Goal: Information Seeking & Learning: Learn about a topic

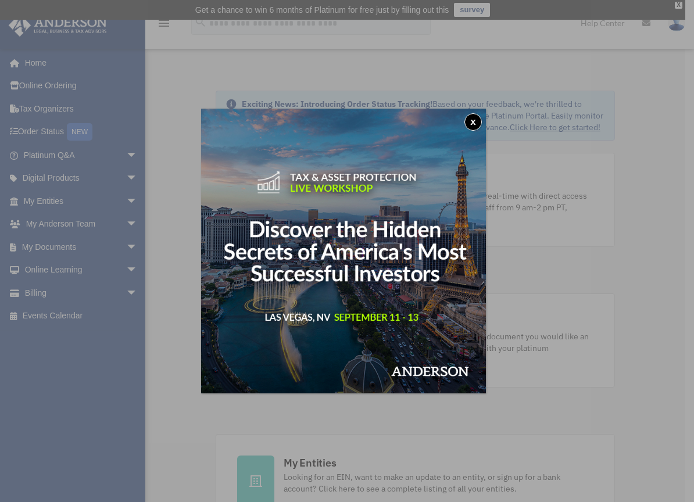
click at [475, 121] on button "x" at bounding box center [472, 121] width 17 height 17
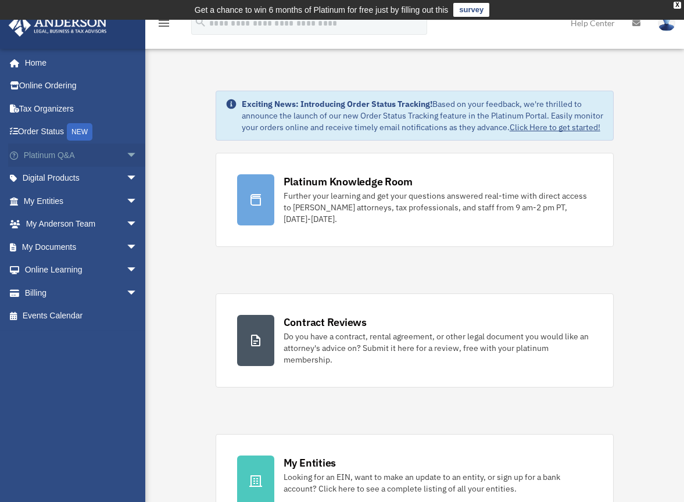
click at [66, 155] on link "Platinum Q&A arrow_drop_down" at bounding box center [81, 154] width 147 height 23
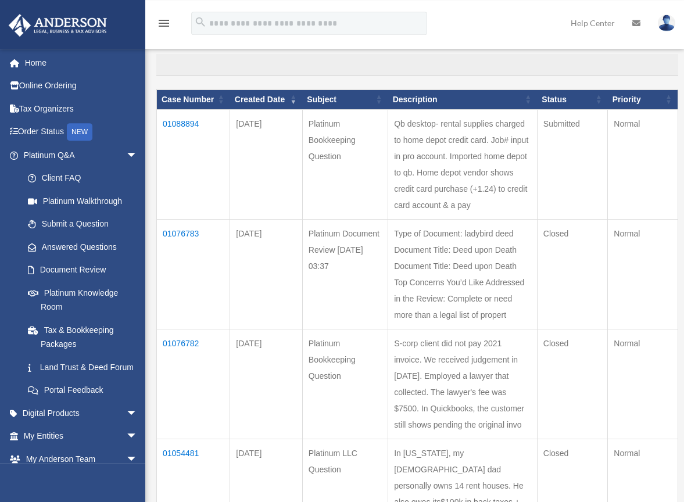
scroll to position [118, 0]
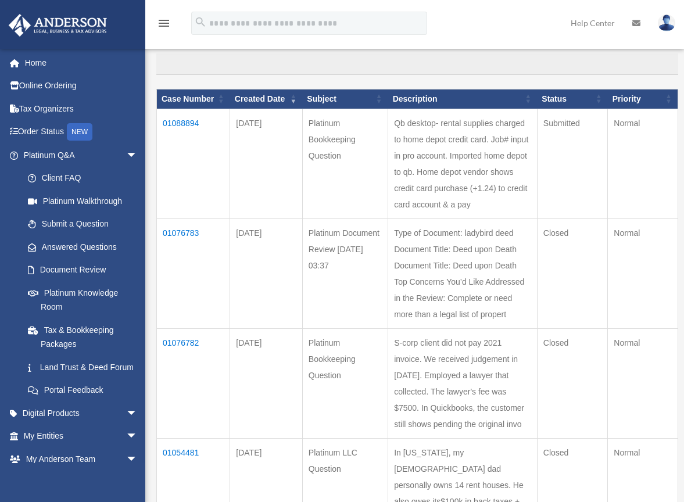
click at [181, 299] on td "01076783" at bounding box center [193, 273] width 73 height 110
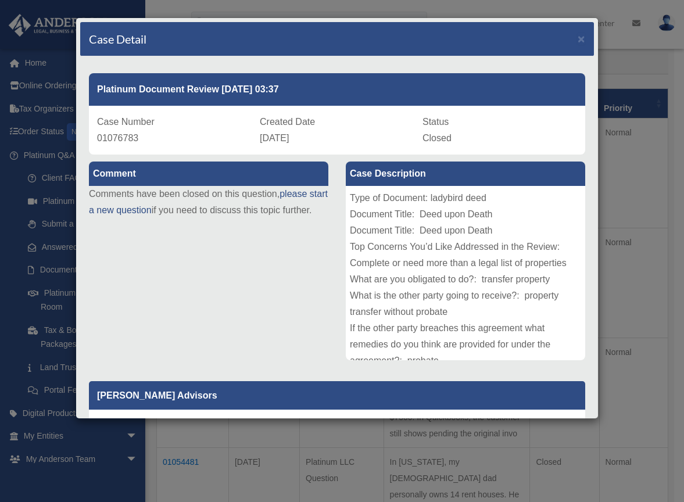
scroll to position [0, 0]
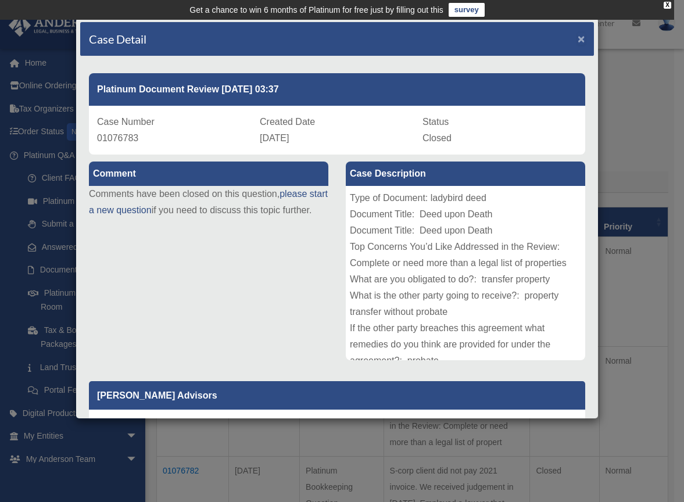
click at [577, 39] on span "×" at bounding box center [581, 38] width 8 height 13
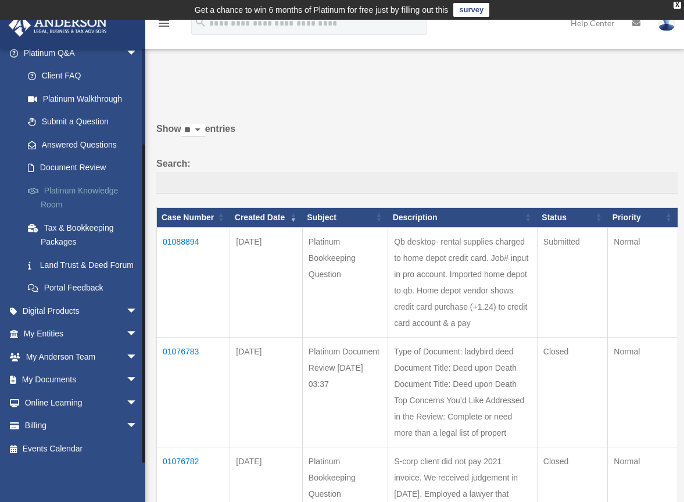
scroll to position [116, 0]
click at [49, 334] on link "My Entities arrow_drop_down" at bounding box center [81, 333] width 147 height 23
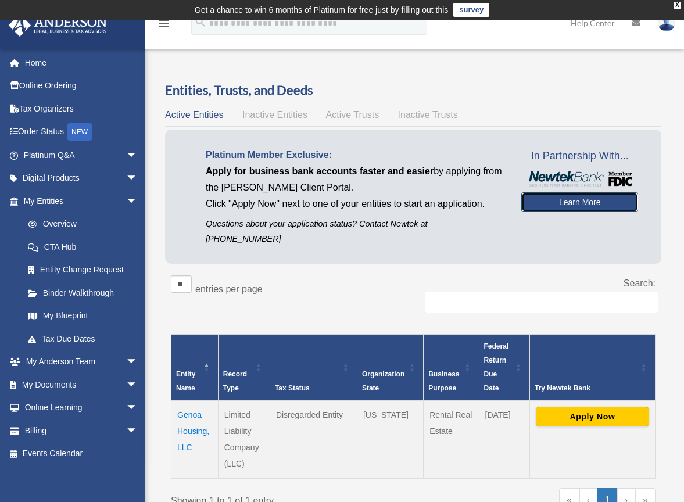
click at [568, 206] on link "Learn More" at bounding box center [579, 202] width 117 height 20
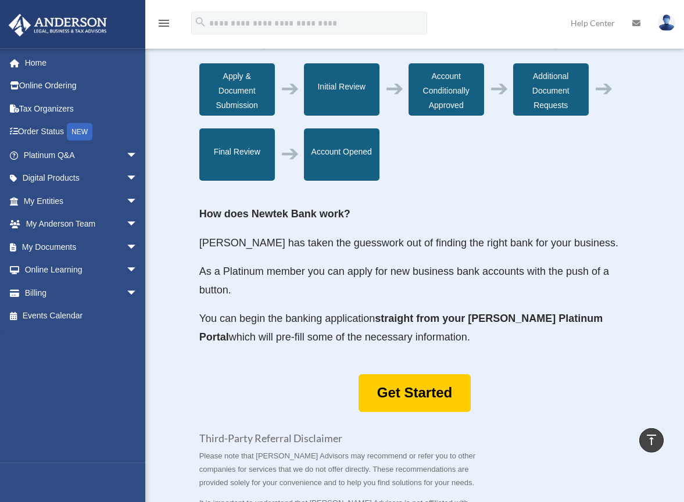
scroll to position [533, 0]
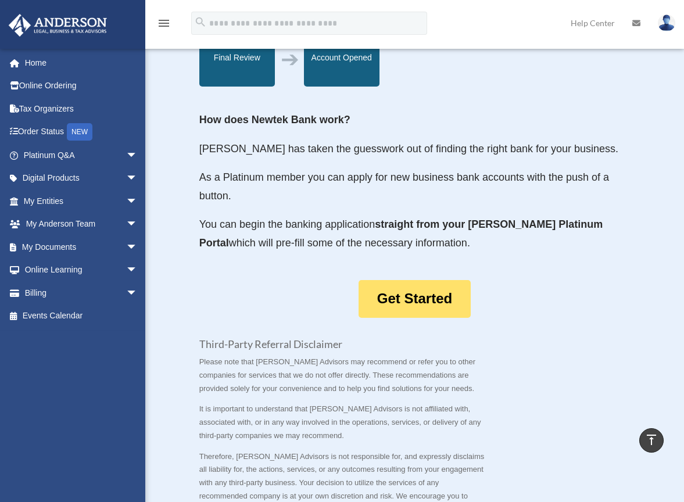
click at [425, 316] on link "Get Started" at bounding box center [414, 299] width 112 height 38
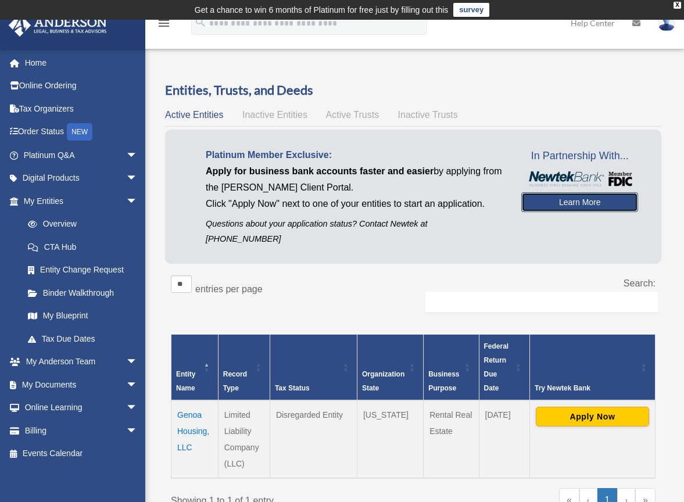
click at [572, 203] on link "Learn More" at bounding box center [579, 202] width 117 height 20
